Goal: Complete application form: Complete application form

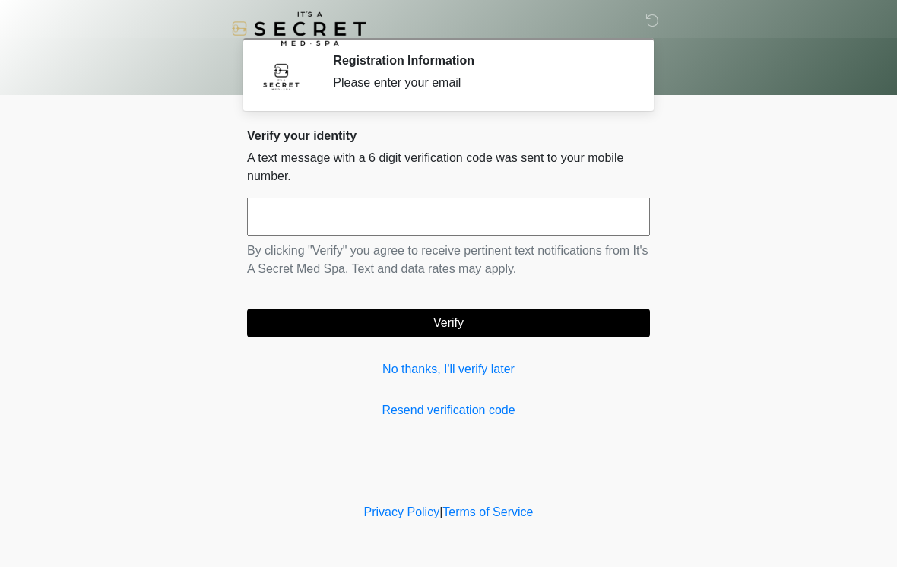
click at [463, 325] on button "Verify" at bounding box center [448, 323] width 403 height 29
type input "******"
click at [466, 322] on button "Verify" at bounding box center [448, 323] width 403 height 29
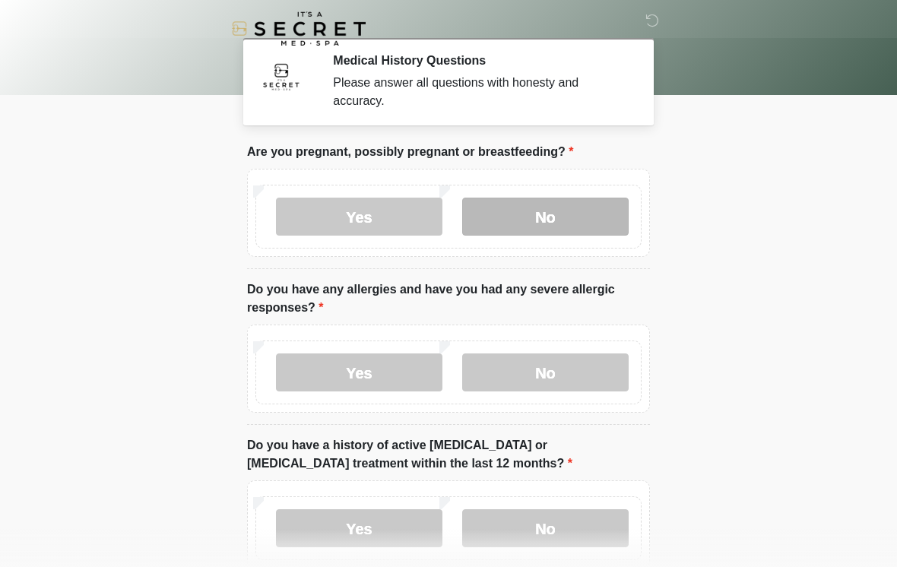
click at [560, 213] on label "No" at bounding box center [545, 217] width 166 height 38
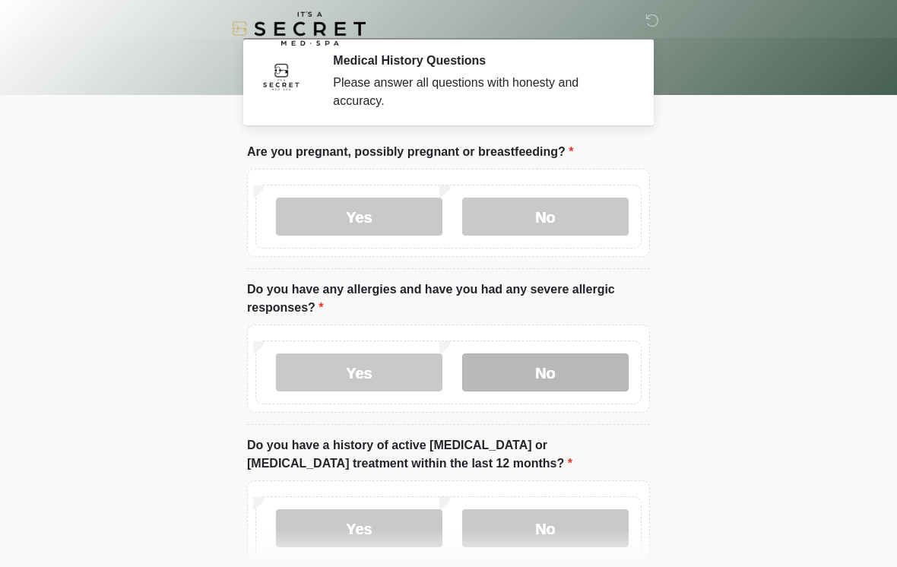
click at [565, 371] on label "No" at bounding box center [545, 372] width 166 height 38
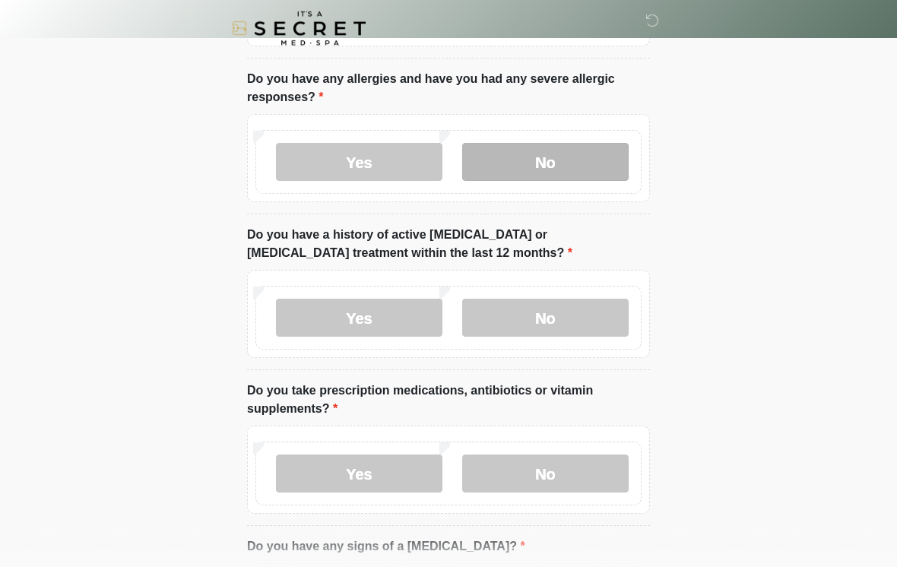
scroll to position [215, 0]
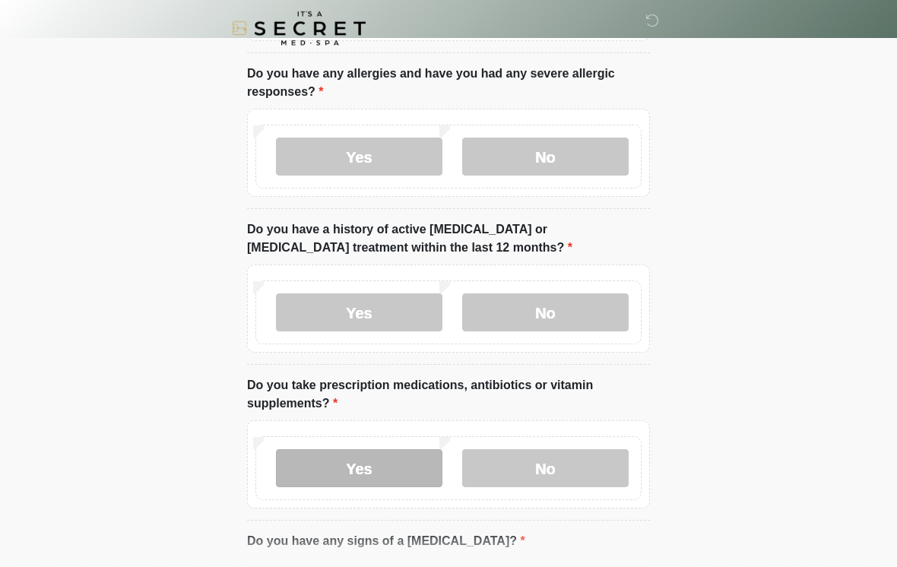
click at [408, 470] on label "Yes" at bounding box center [359, 469] width 166 height 38
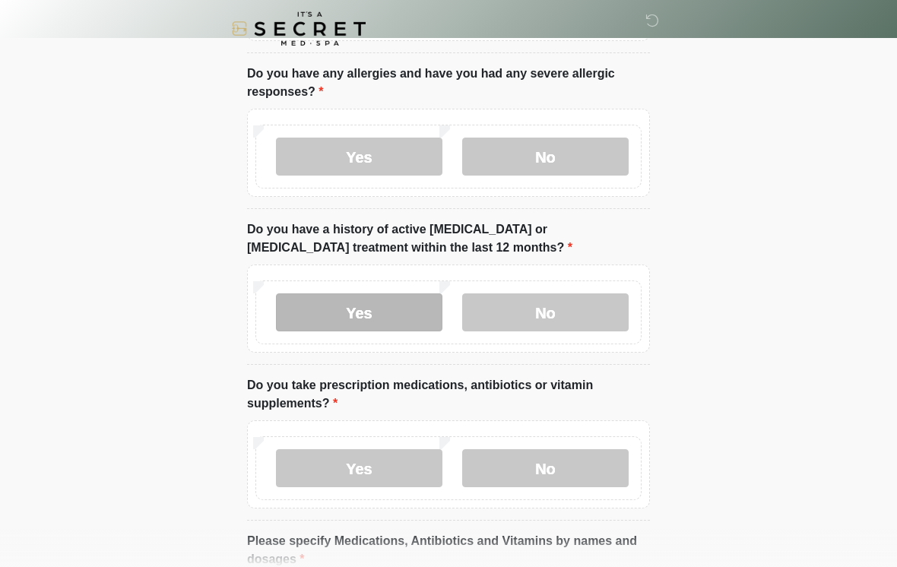
click at [374, 308] on label "Yes" at bounding box center [359, 312] width 166 height 38
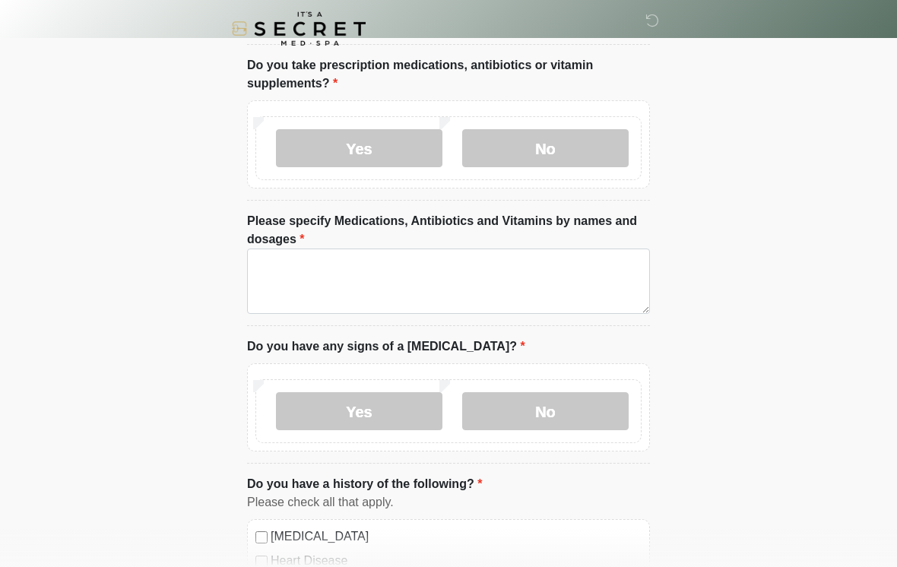
scroll to position [587, 0]
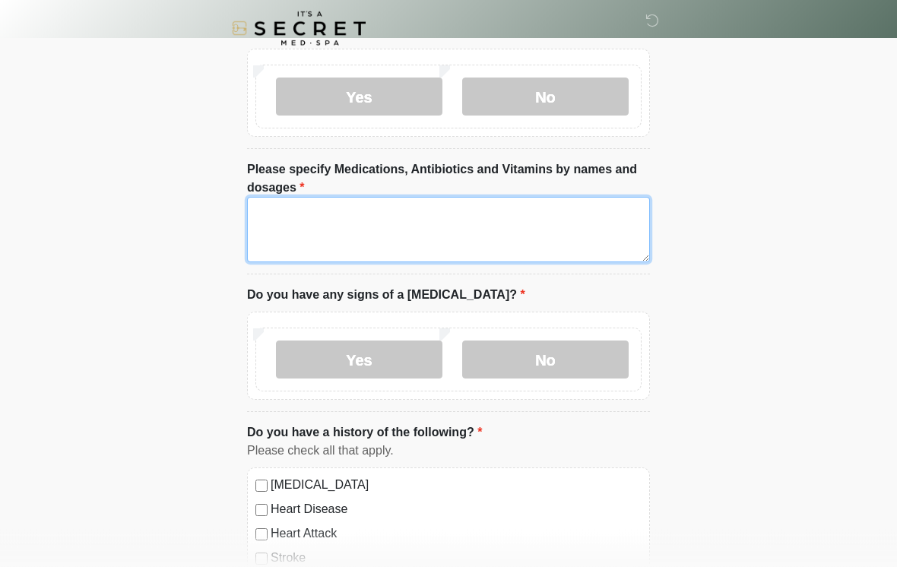
click at [338, 226] on textarea "Please specify Medications, Antibiotics and Vitamins by names and dosages" at bounding box center [448, 230] width 403 height 65
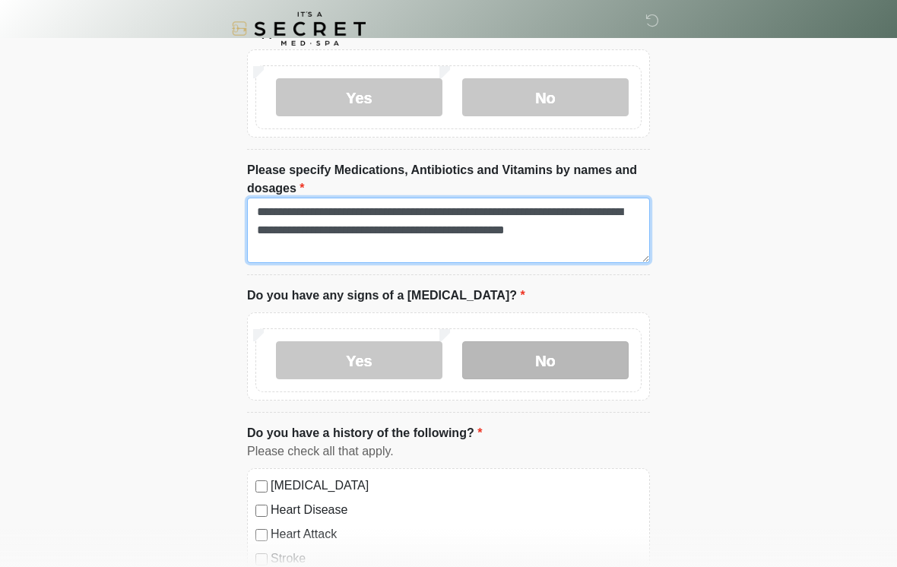
type textarea "**********"
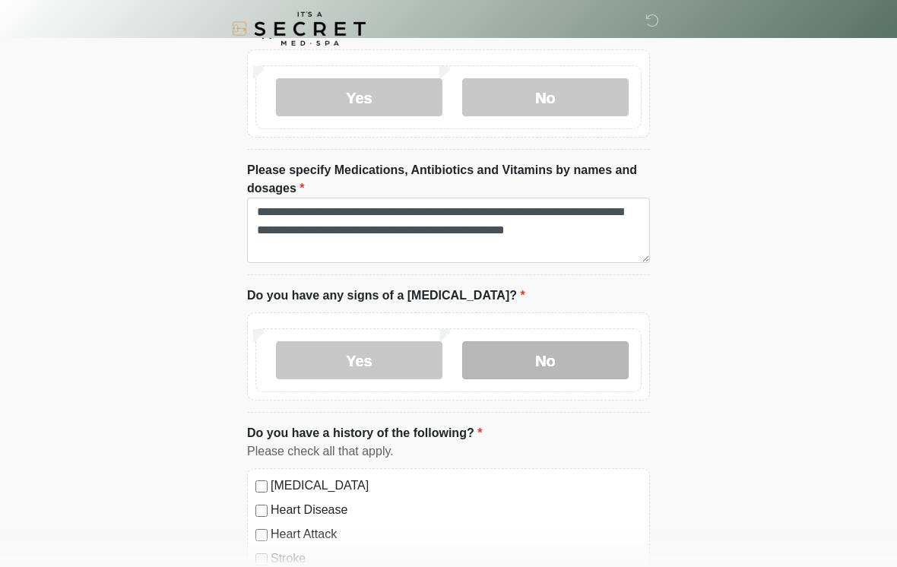
click at [552, 363] on label "No" at bounding box center [545, 360] width 166 height 38
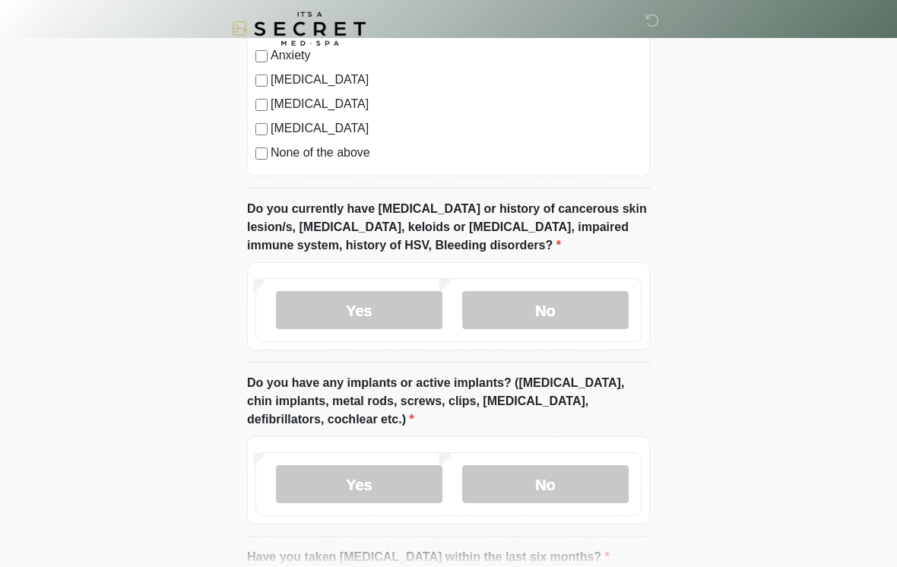
scroll to position [1188, 0]
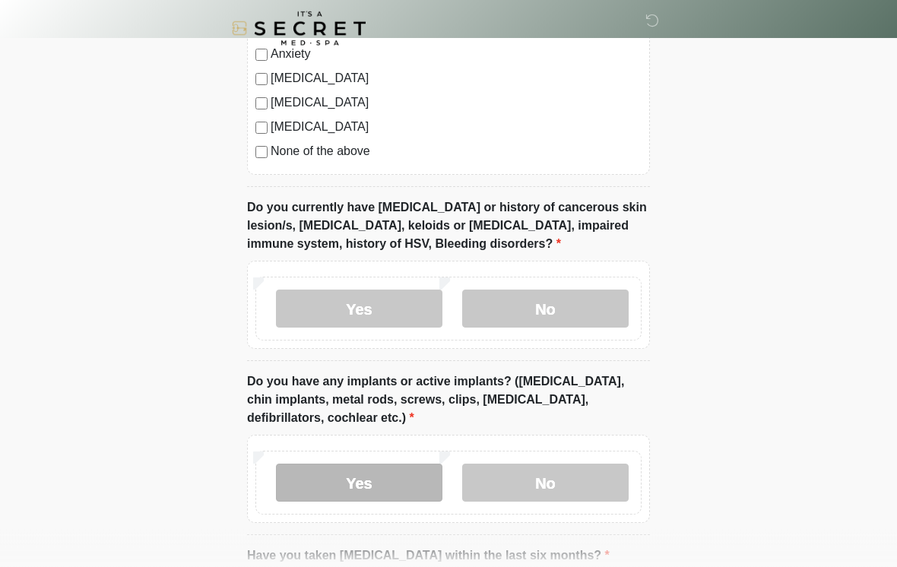
click at [386, 477] on label "Yes" at bounding box center [359, 483] width 166 height 38
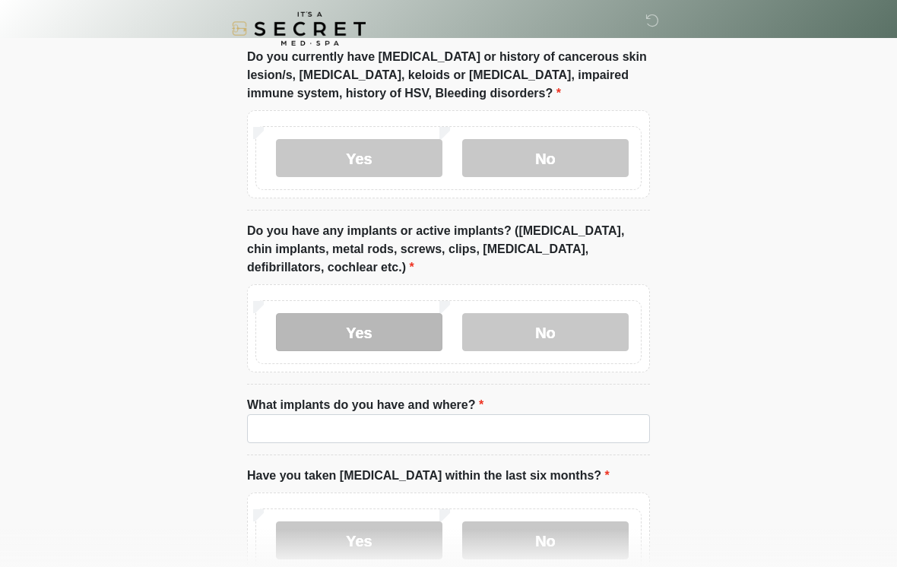
scroll to position [1343, 0]
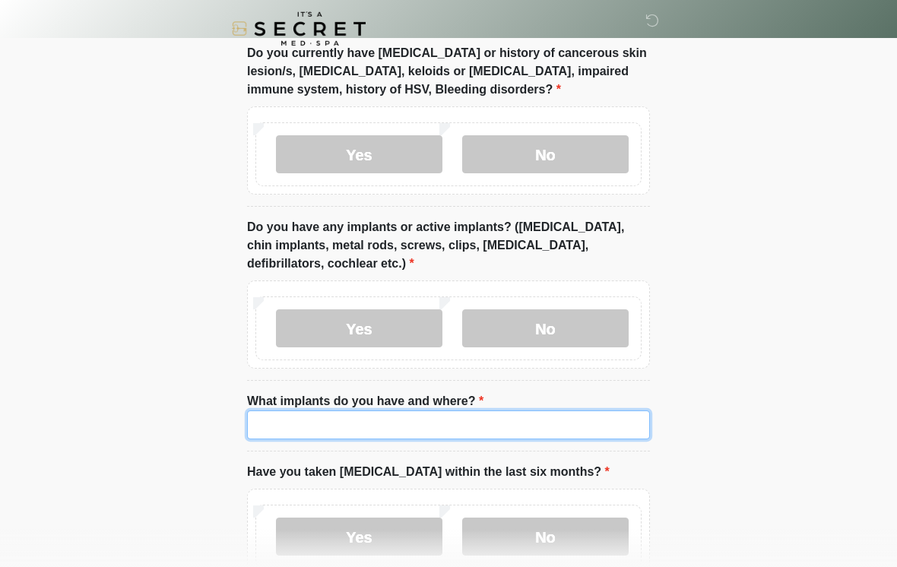
click at [283, 420] on input "What implants do you have and where?" at bounding box center [448, 424] width 403 height 29
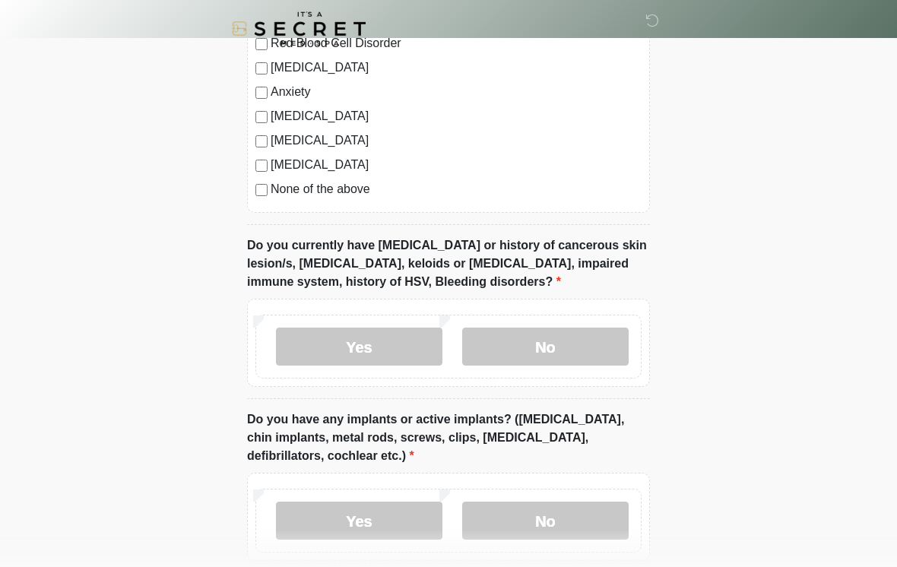
scroll to position [1149, 0]
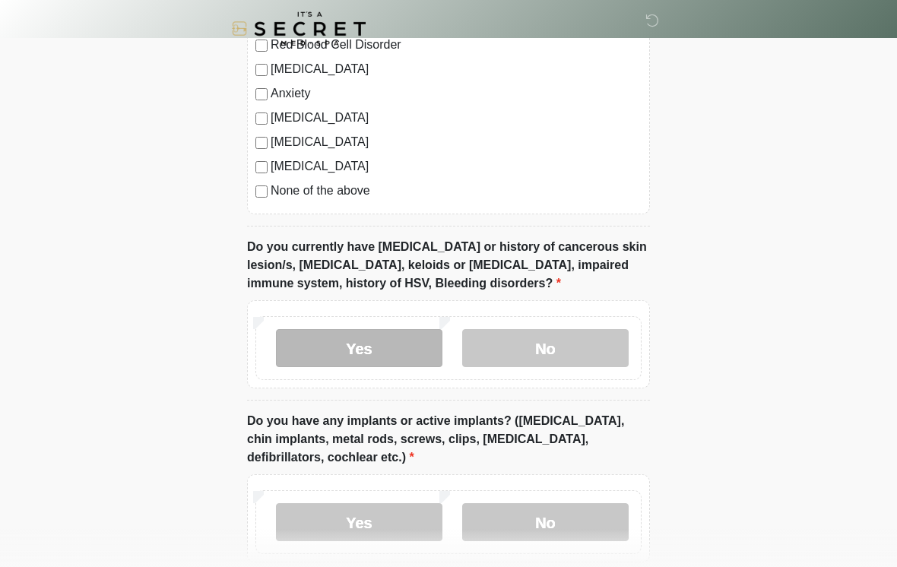
type input "******"
click at [355, 339] on label "Yes" at bounding box center [359, 348] width 166 height 38
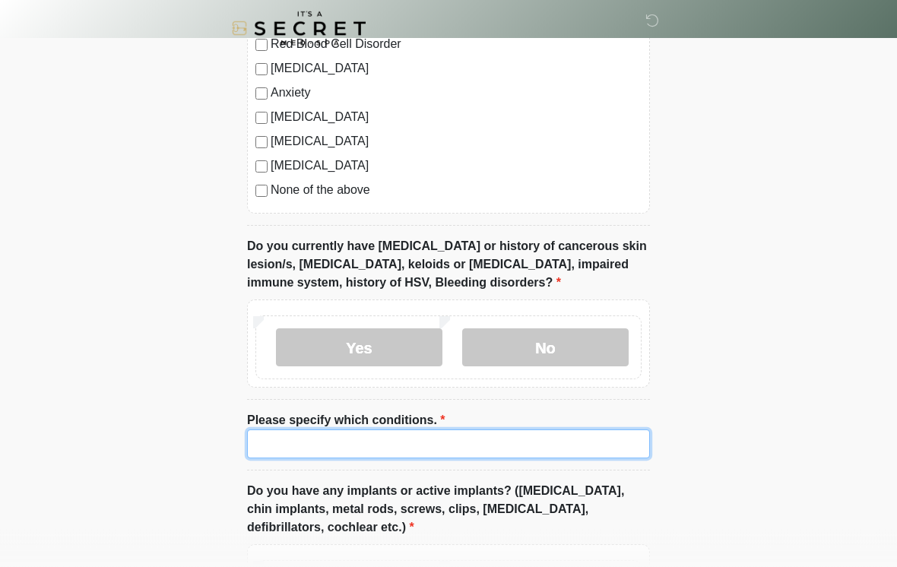
click at [339, 439] on input "Please specify which conditions." at bounding box center [448, 444] width 403 height 29
type input "*"
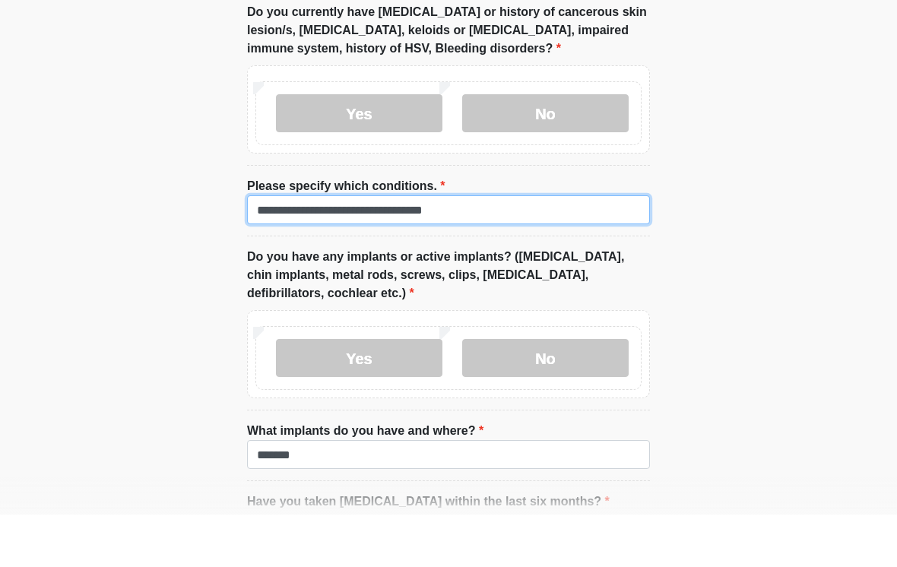
scroll to position [1333, 0]
click at [279, 247] on input "**********" at bounding box center [448, 261] width 403 height 29
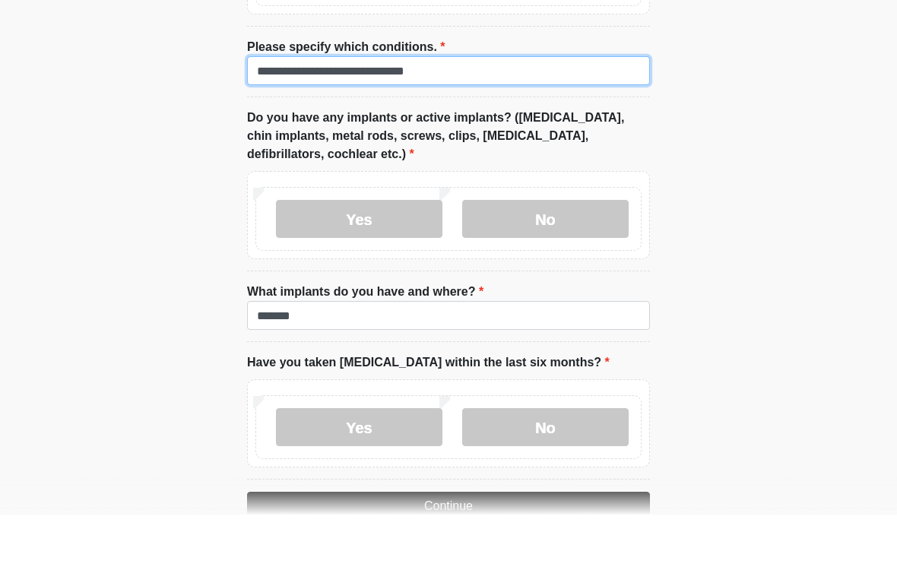
scroll to position [1555, 0]
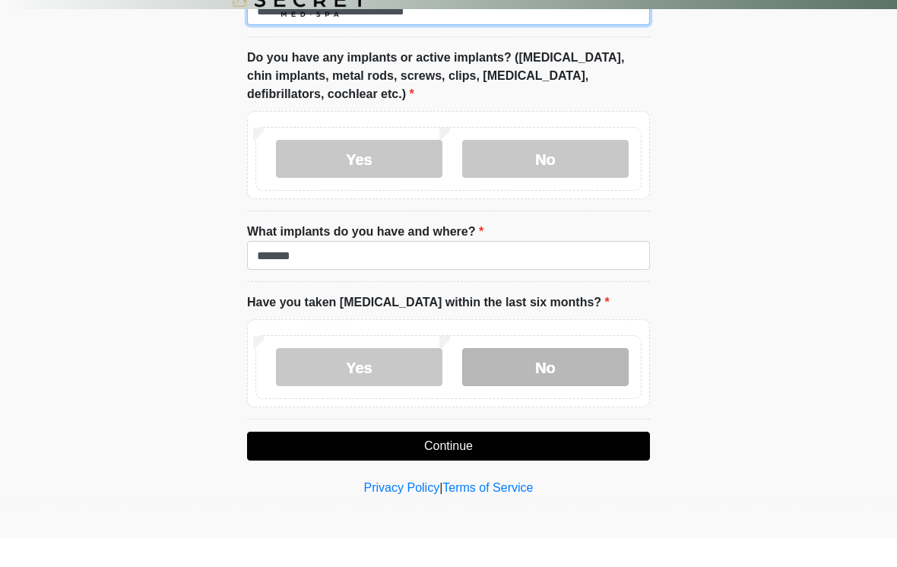
type input "**********"
click at [552, 377] on label "No" at bounding box center [545, 396] width 166 height 38
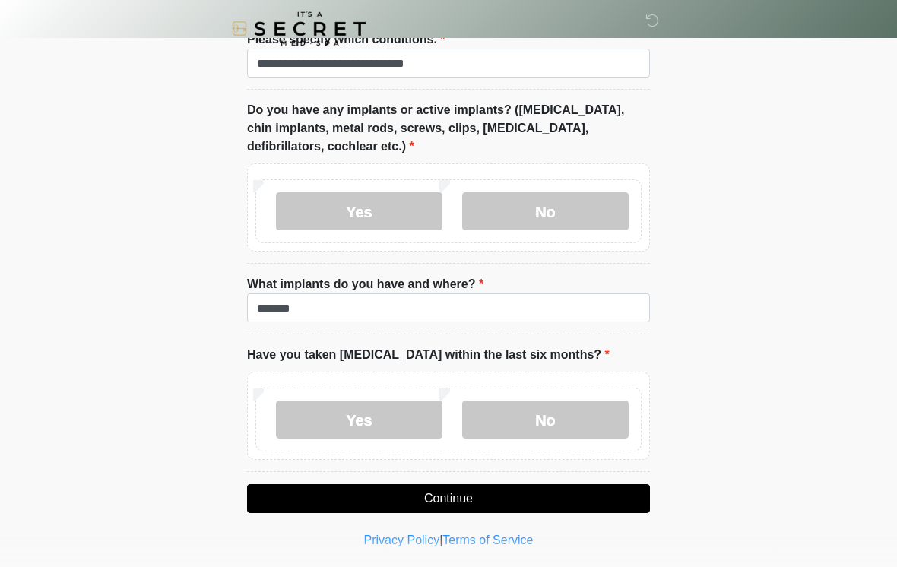
click at [446, 494] on button "Continue" at bounding box center [448, 498] width 403 height 29
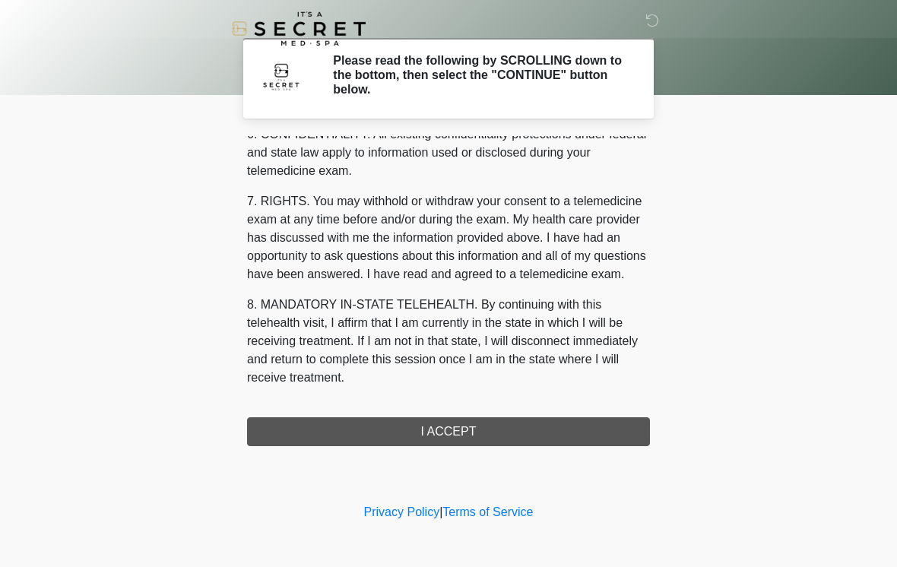
scroll to position [619, 0]
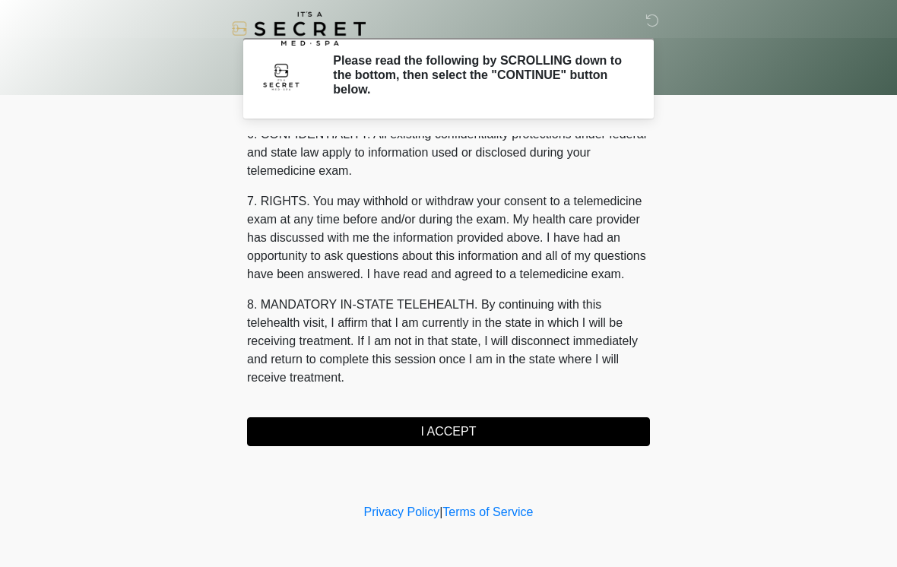
click at [447, 431] on button "I ACCEPT" at bounding box center [448, 431] width 403 height 29
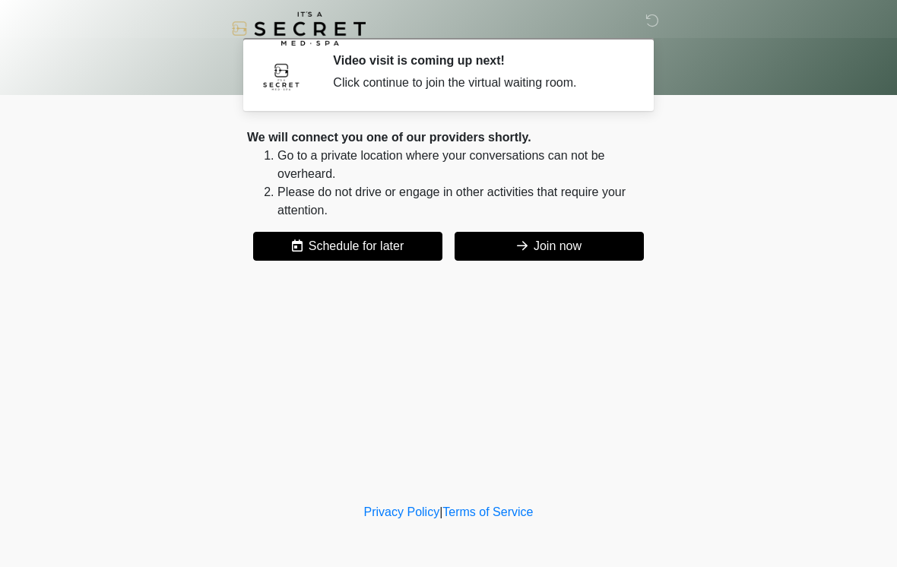
click at [572, 237] on button "Join now" at bounding box center [549, 246] width 189 height 29
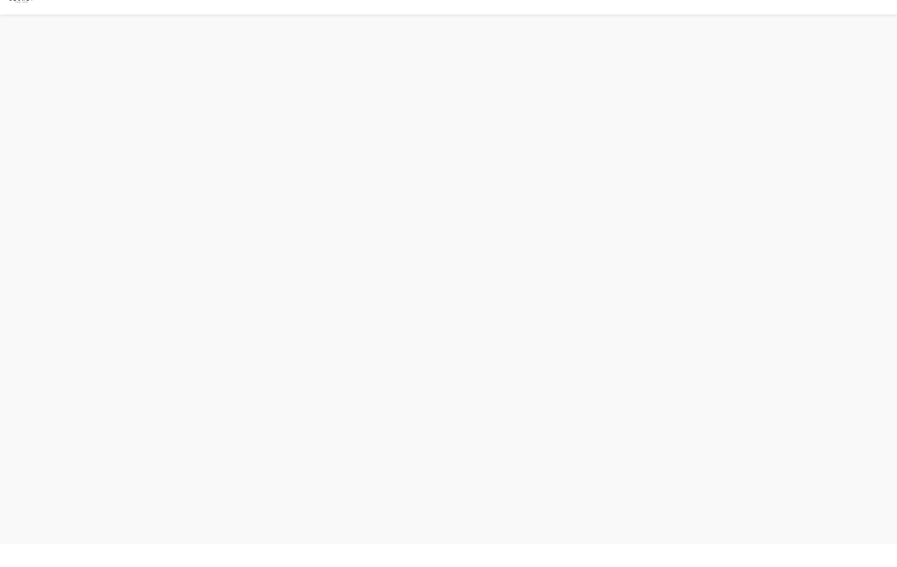
scroll to position [5, 0]
